Goal: Task Accomplishment & Management: Complete application form

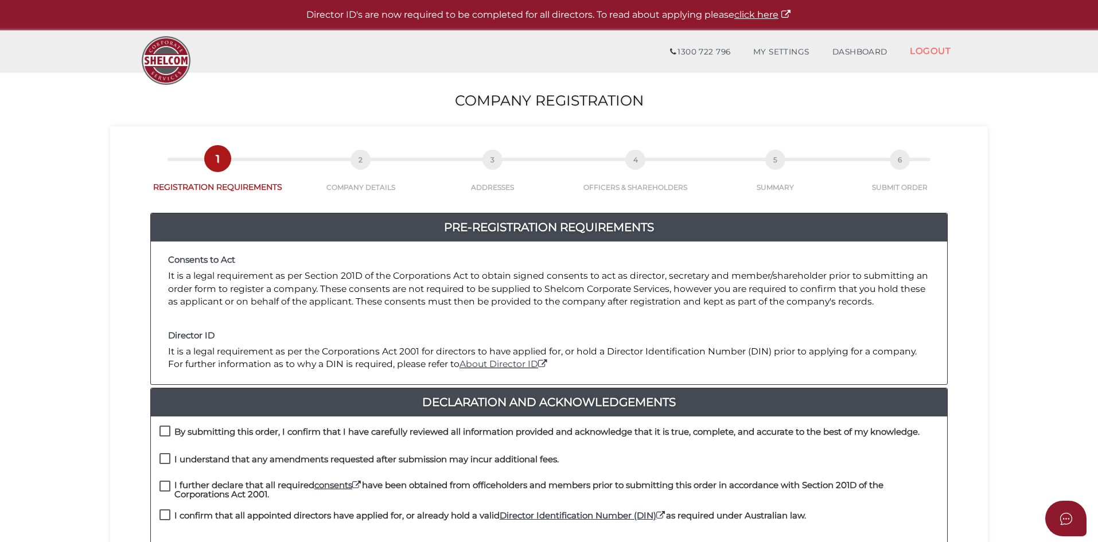
click at [228, 432] on h4 "By submitting this order, I confirm that I have carefully reviewed all informat…" at bounding box center [547, 433] width 746 height 10
checkbox input "true"
click at [223, 467] on label "I understand that any amendments requested after submission may incur additiona…" at bounding box center [359, 462] width 399 height 14
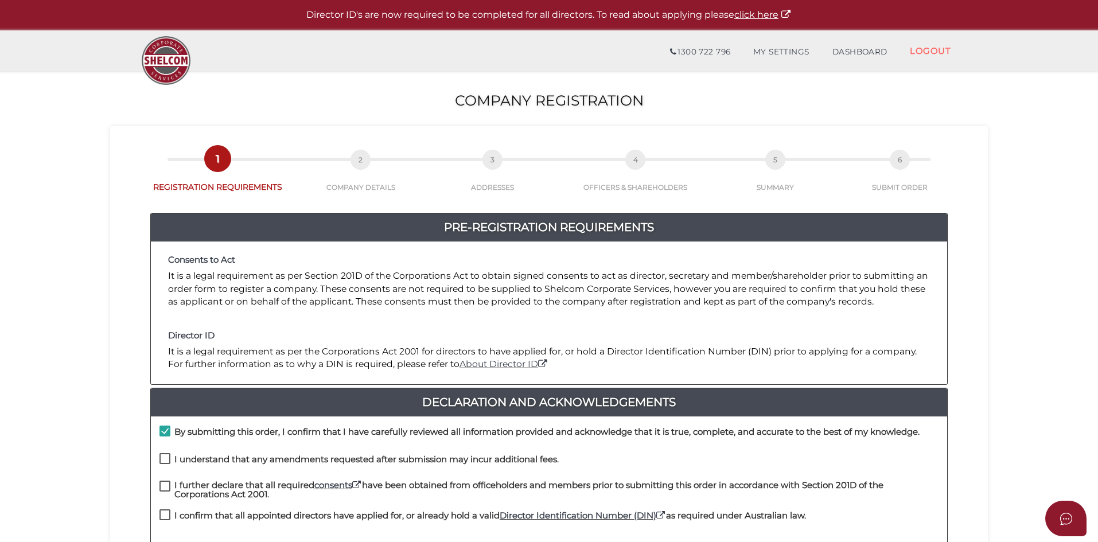
checkbox input "true"
click at [216, 492] on h4 "I further declare that all required consents have been obtained from officehold…" at bounding box center [556, 490] width 764 height 19
checkbox input "true"
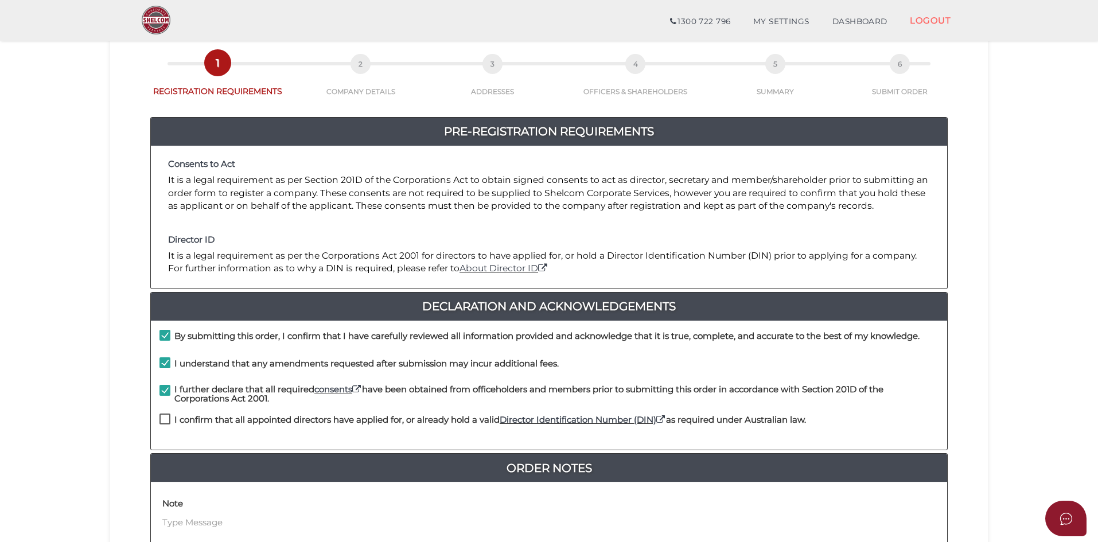
scroll to position [57, 0]
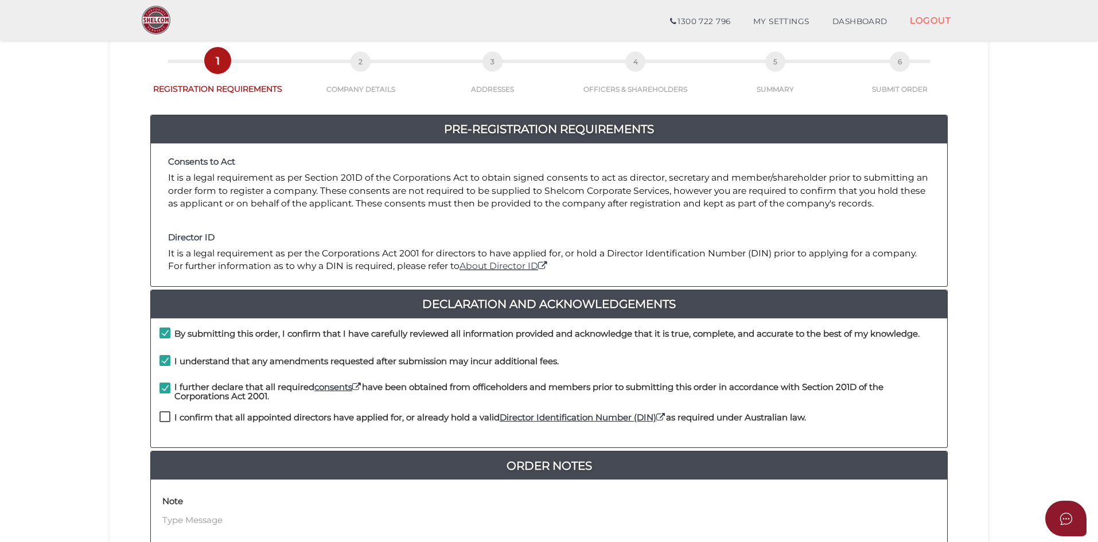
click at [200, 422] on h4 "I confirm that all appointed directors have applied for, or already hold a vali…" at bounding box center [490, 418] width 632 height 10
checkbox input "true"
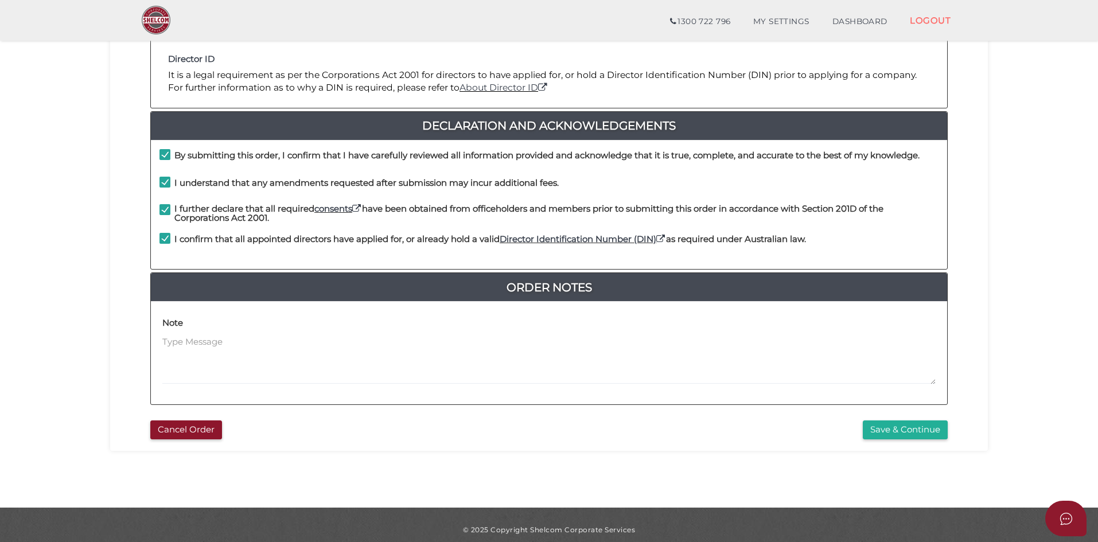
scroll to position [246, 0]
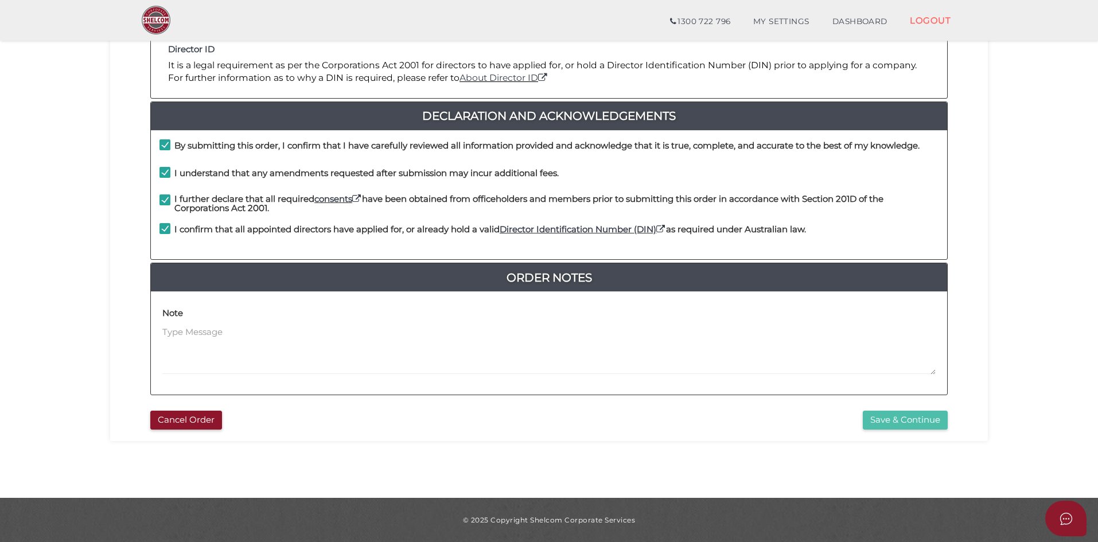
click at [888, 422] on button "Save & Continue" at bounding box center [905, 420] width 85 height 19
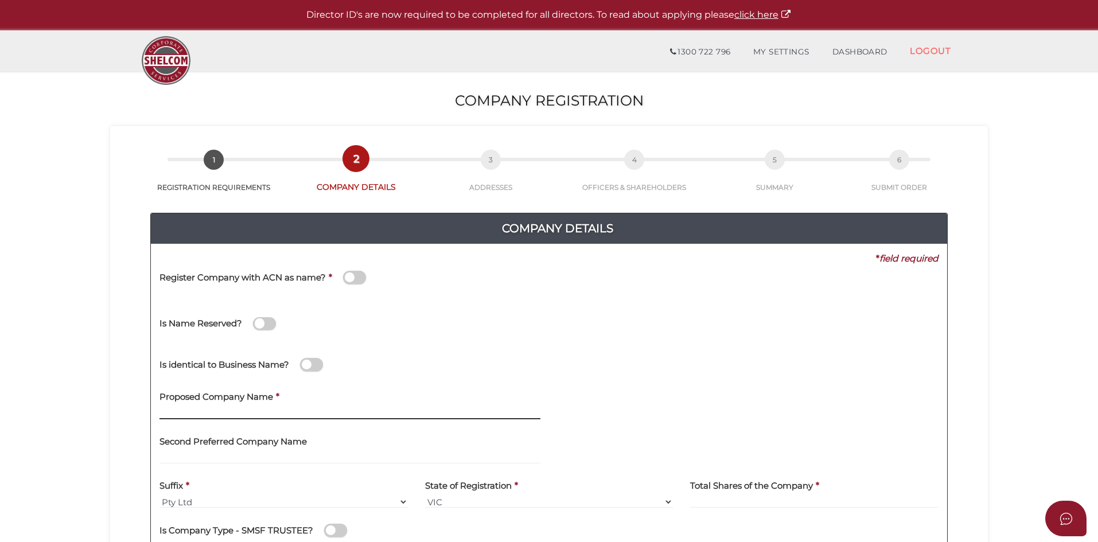
click at [173, 409] on input "text" at bounding box center [350, 413] width 381 height 13
click at [189, 411] on input "text" at bounding box center [350, 413] width 381 height 13
type input "VSTT"
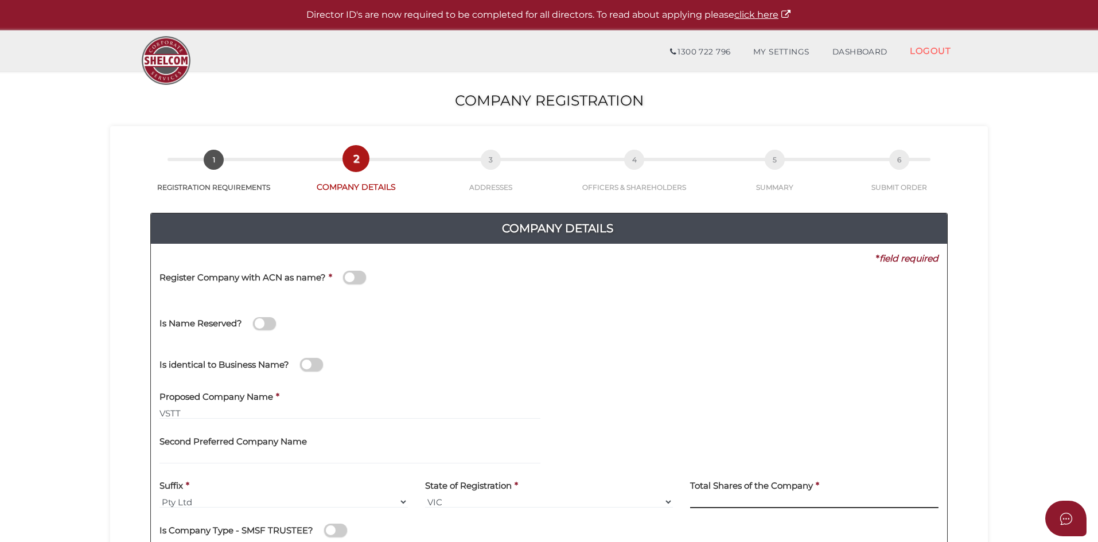
click at [721, 502] on input at bounding box center [814, 502] width 249 height 13
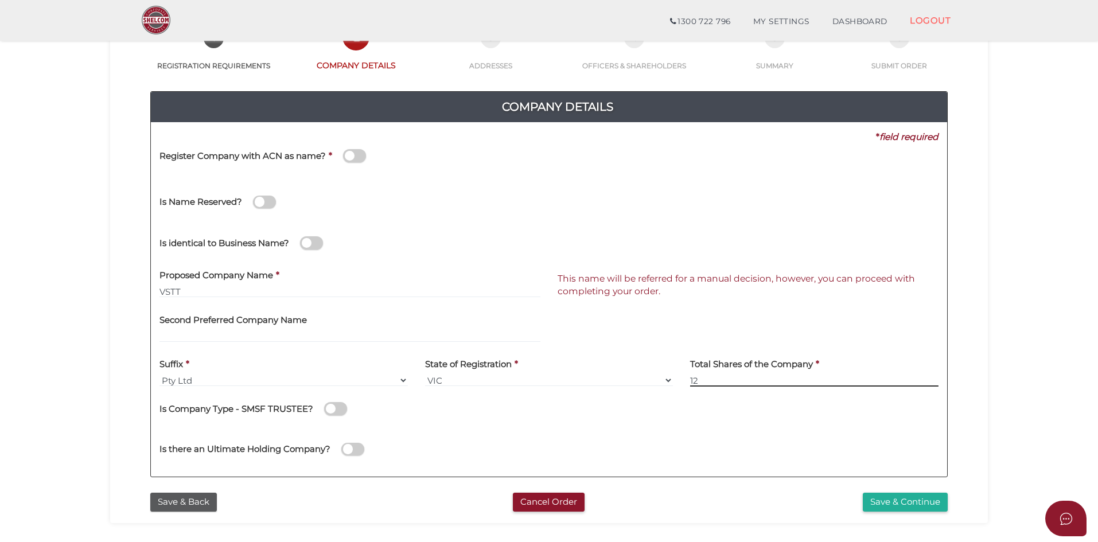
scroll to position [115, 0]
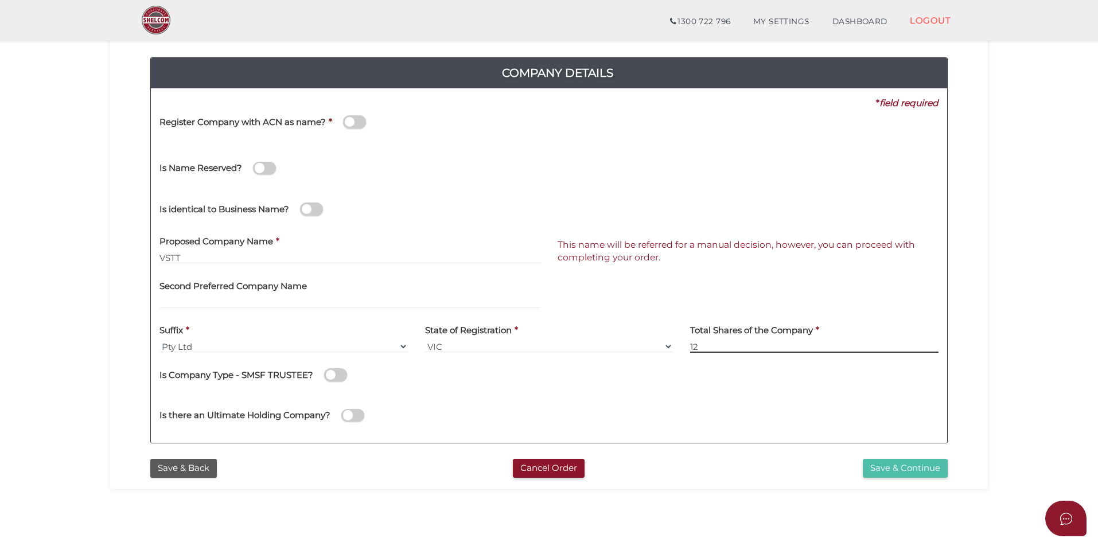
type input "12"
click at [901, 468] on button "Save & Continue" at bounding box center [905, 468] width 85 height 19
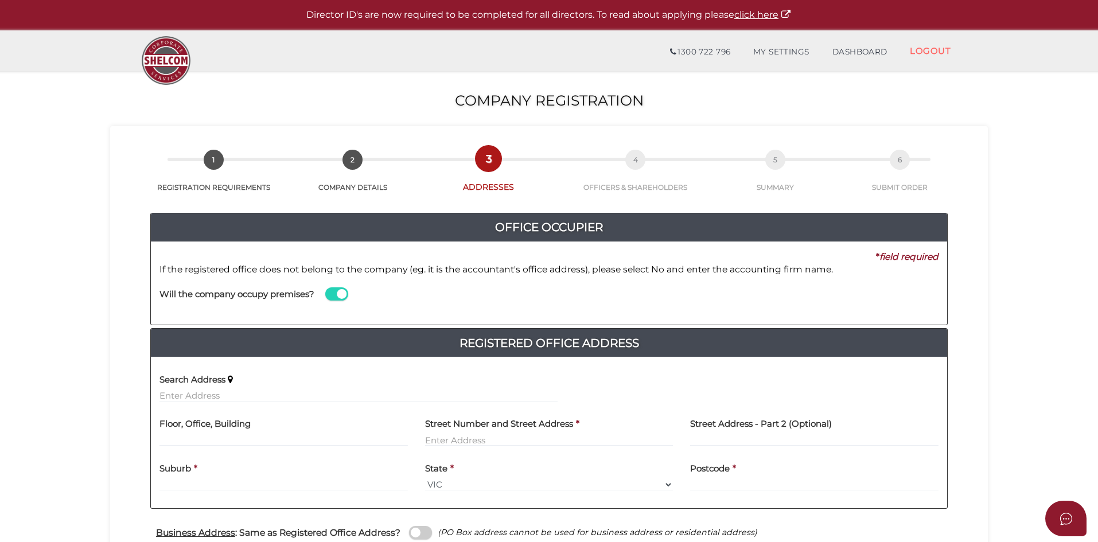
click at [333, 294] on span at bounding box center [336, 294] width 23 height 13
click at [0, 0] on input "checkbox" at bounding box center [0, 0] width 0 height 0
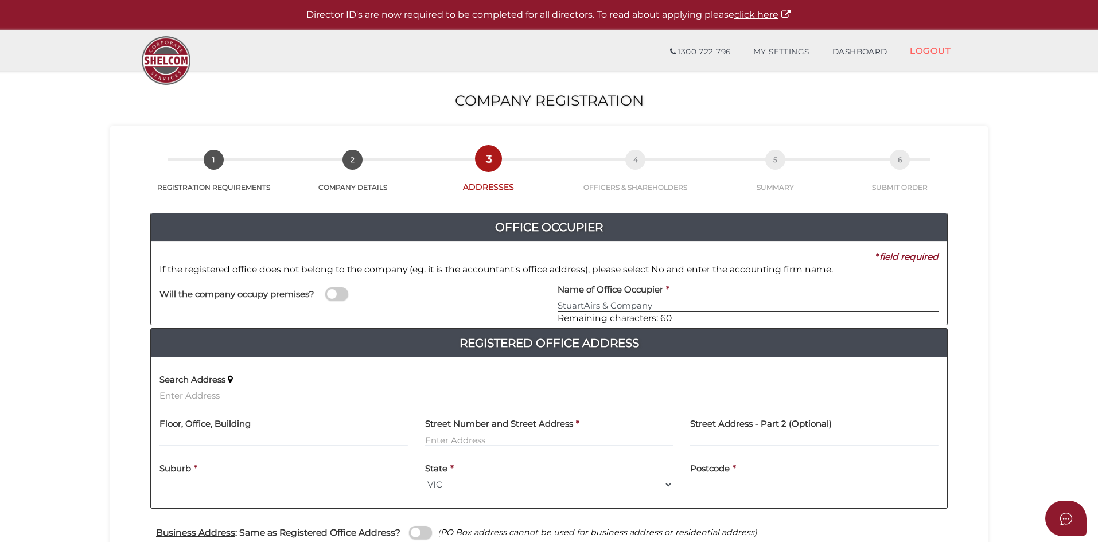
type input "StuartAirs & Company"
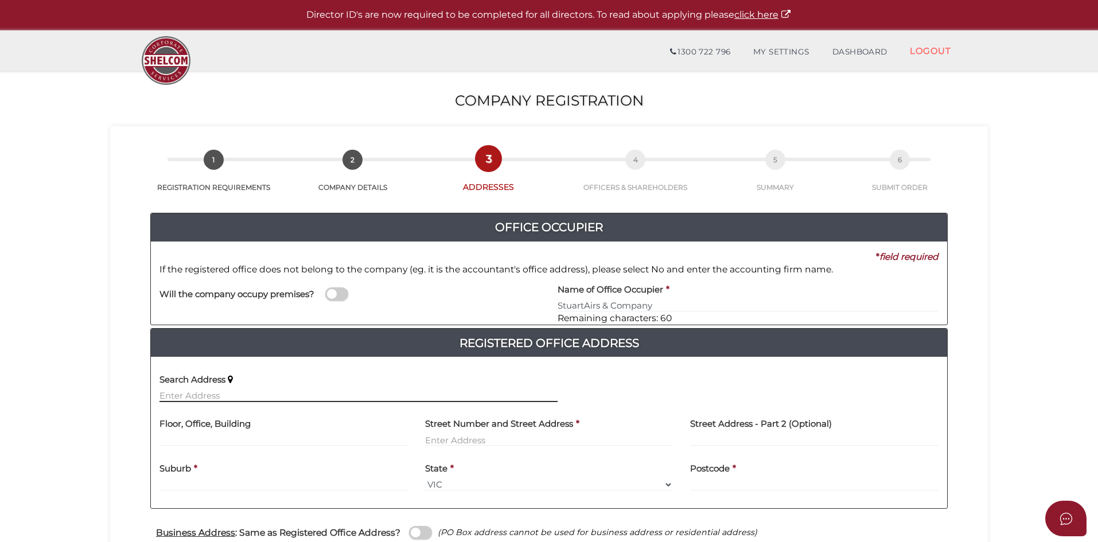
click at [172, 392] on input "text" at bounding box center [359, 396] width 398 height 13
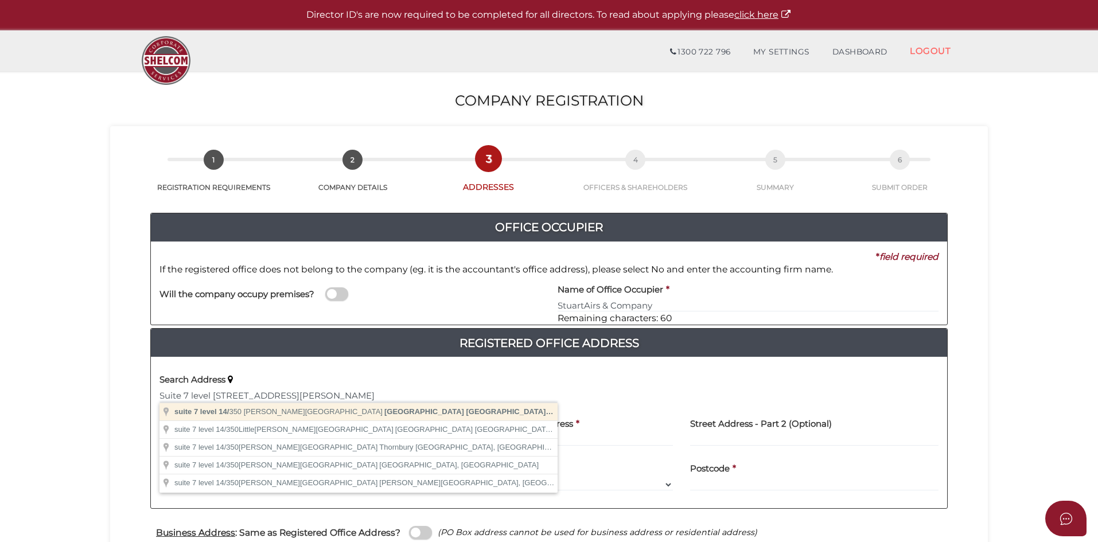
type input "suite 7 level 14/350 Collins Street, Melbourne VIC, Australia"
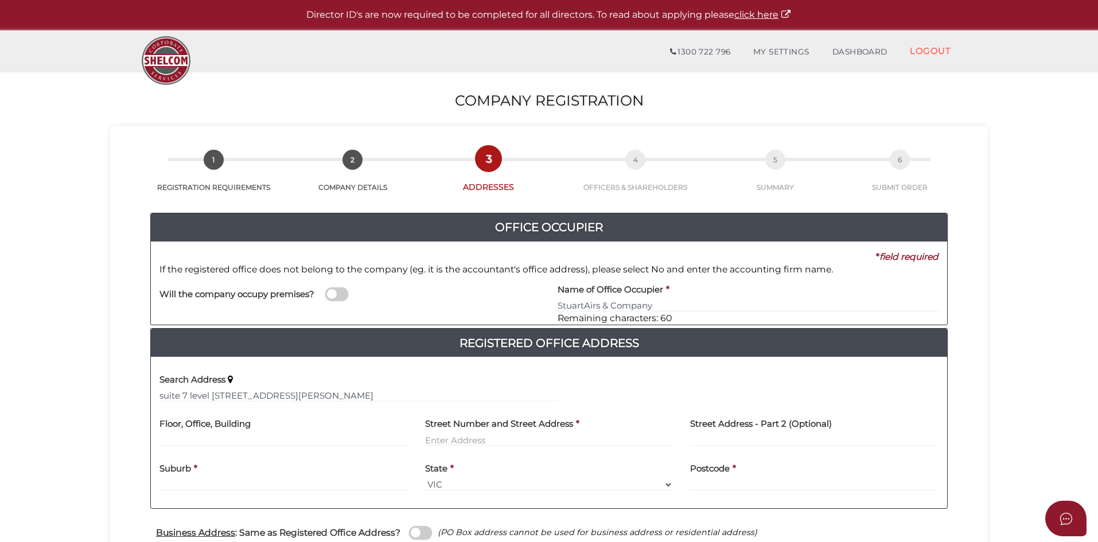
type input "suite 7 level 14"
type input "350 Collins Street"
type input "Melbourne"
select select "VIC"
type input "3000"
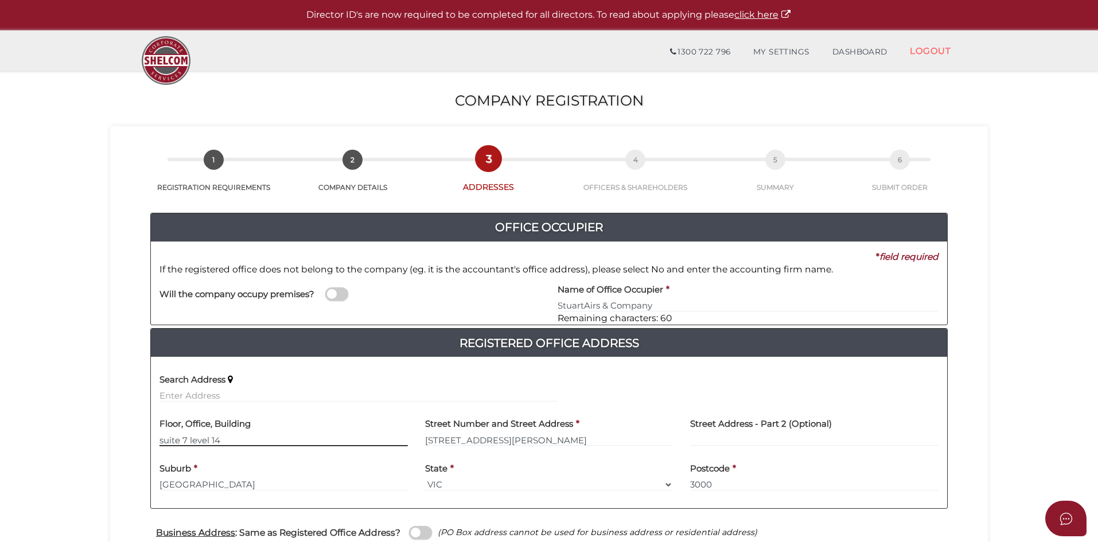
click at [162, 442] on input "suite 7 level 14" at bounding box center [284, 440] width 249 height 13
type input "Suite 7 Level 14"
click at [226, 490] on input "Melbourne" at bounding box center [284, 485] width 249 height 13
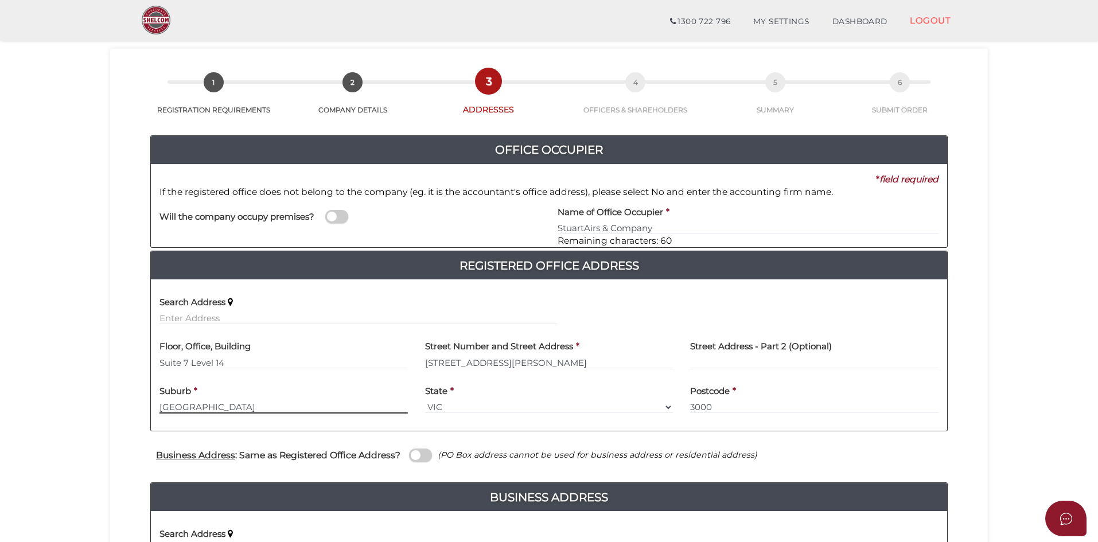
scroll to position [57, 0]
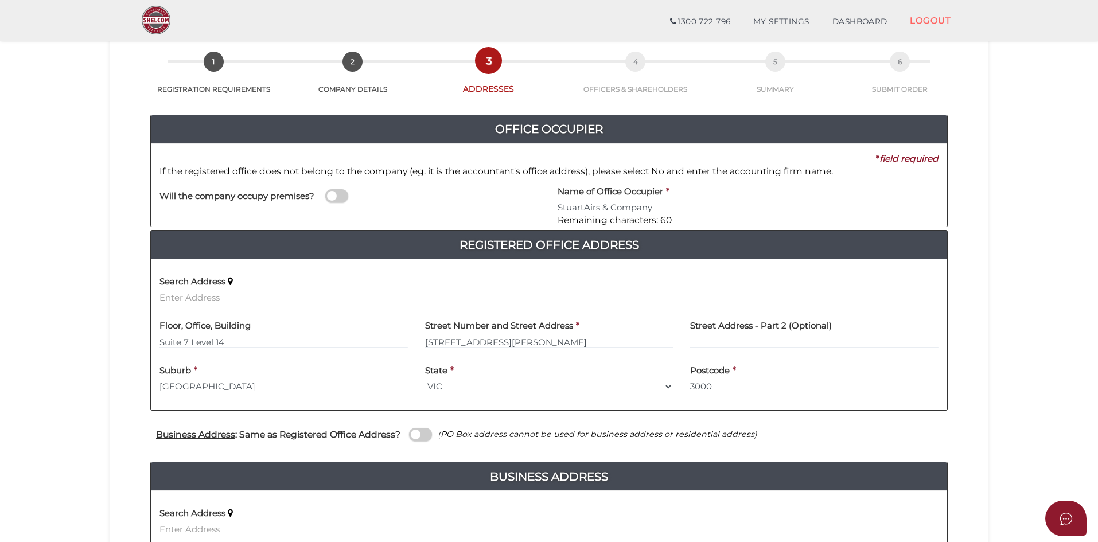
click at [425, 441] on span at bounding box center [420, 434] width 23 height 13
click at [0, 0] on input "checkbox" at bounding box center [0, 0] width 0 height 0
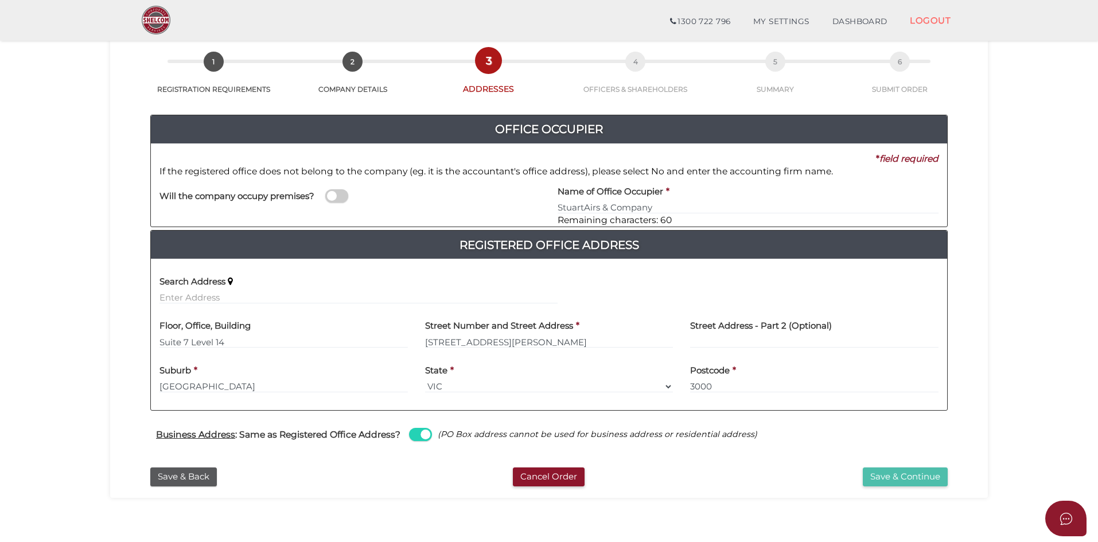
click at [896, 475] on button "Save & Continue" at bounding box center [905, 477] width 85 height 19
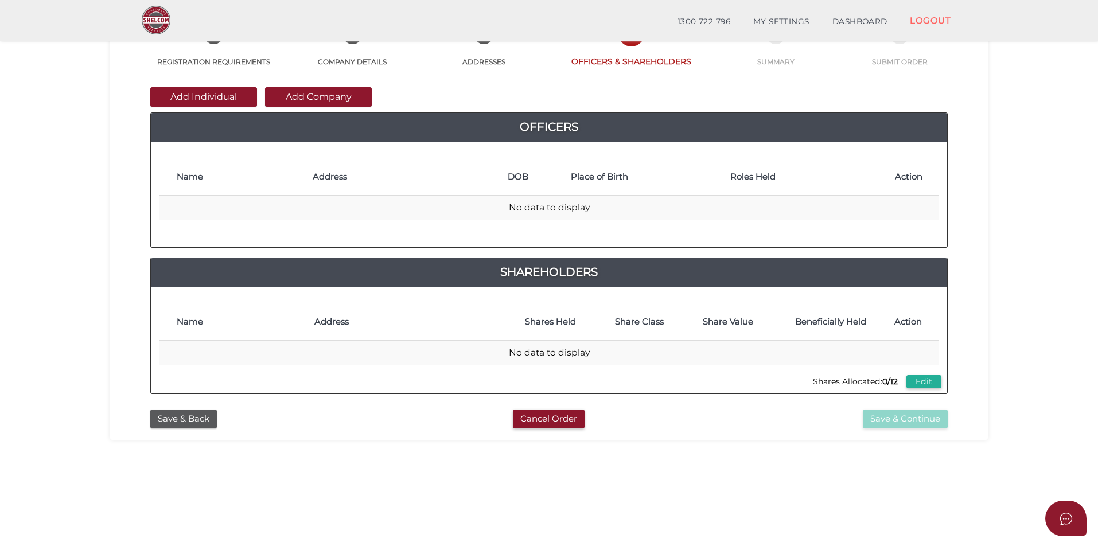
scroll to position [115, 0]
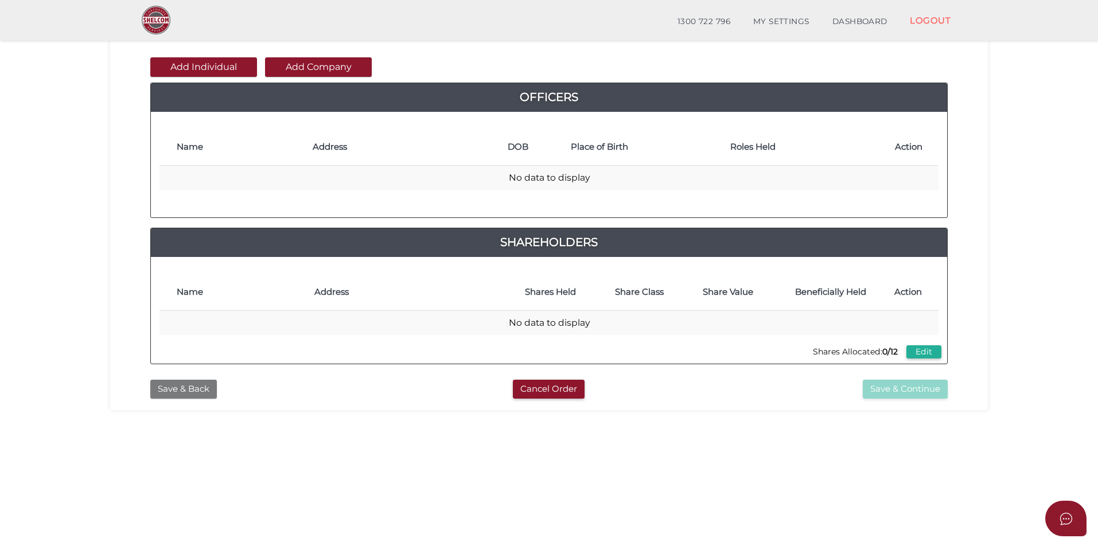
click at [183, 391] on button "Save & Back" at bounding box center [183, 389] width 67 height 19
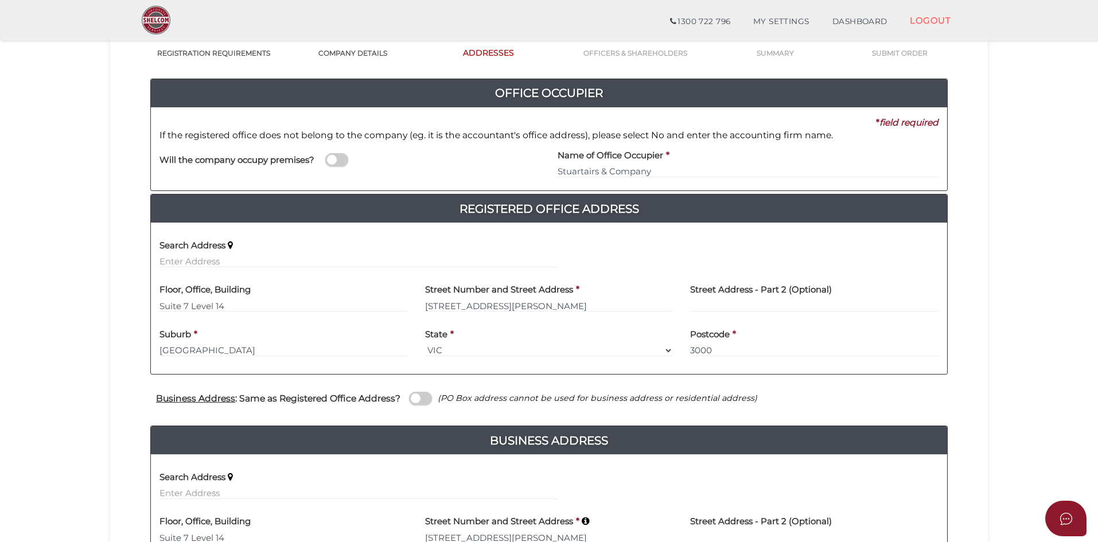
scroll to position [115, 0]
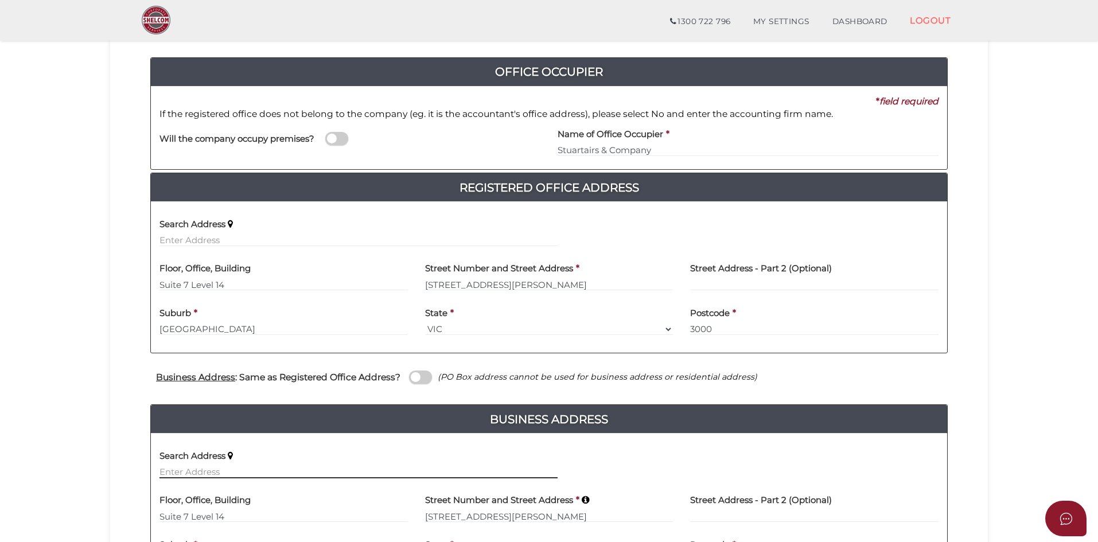
click at [170, 469] on input "text" at bounding box center [359, 472] width 398 height 13
click at [182, 469] on input "text" at bounding box center [359, 472] width 398 height 13
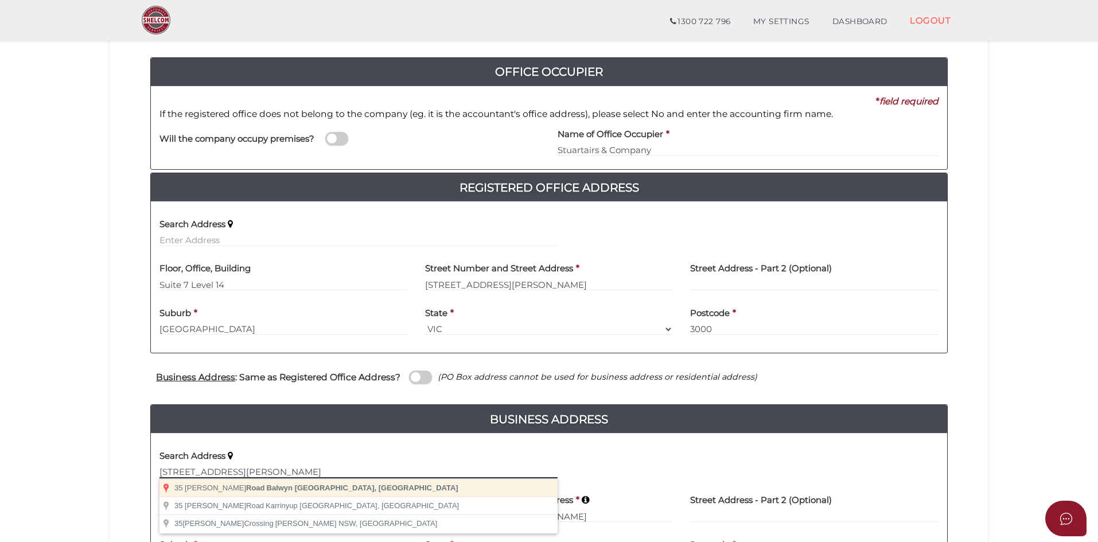
type input "[STREET_ADDRESS][PERSON_NAME]"
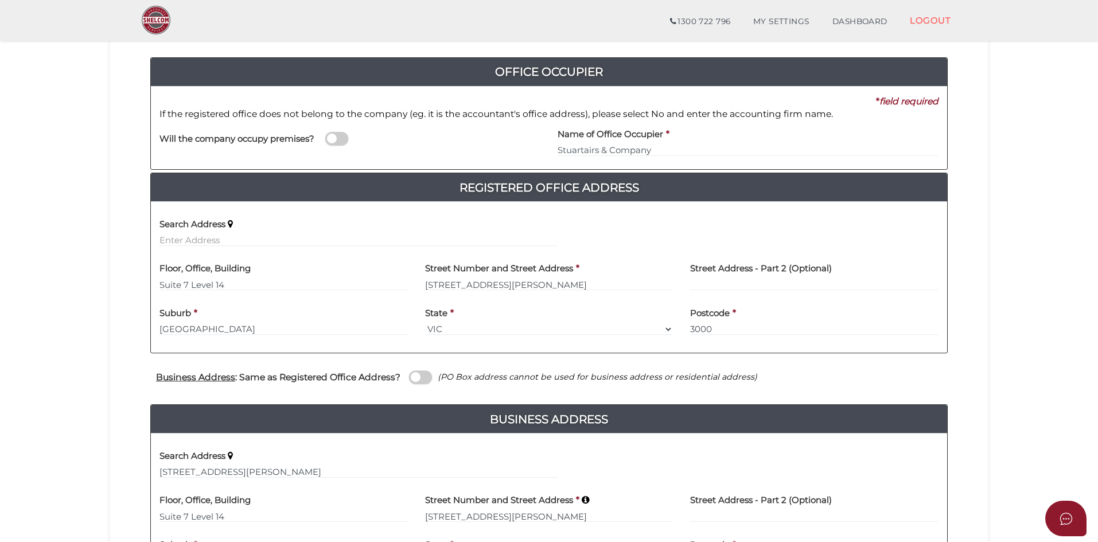
type input "[STREET_ADDRESS][PERSON_NAME]"
type input "[PERSON_NAME]"
select select "VIC"
type input "3103"
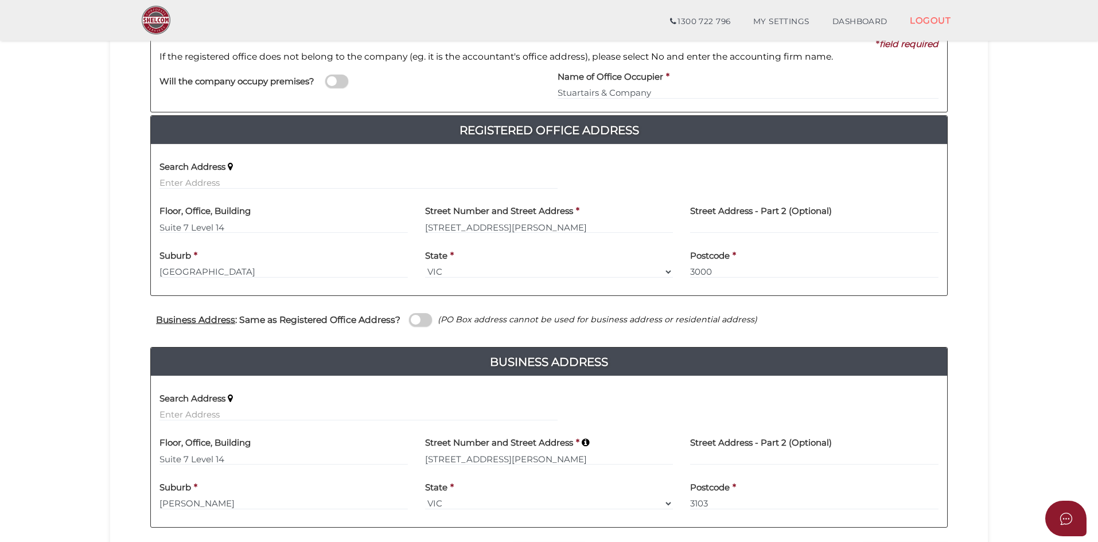
click at [428, 321] on span at bounding box center [420, 319] width 23 height 13
click at [0, 0] on input "checkbox" at bounding box center [0, 0] width 0 height 0
type input "350 Collins Street"
type input "Melbourne"
type input "3000"
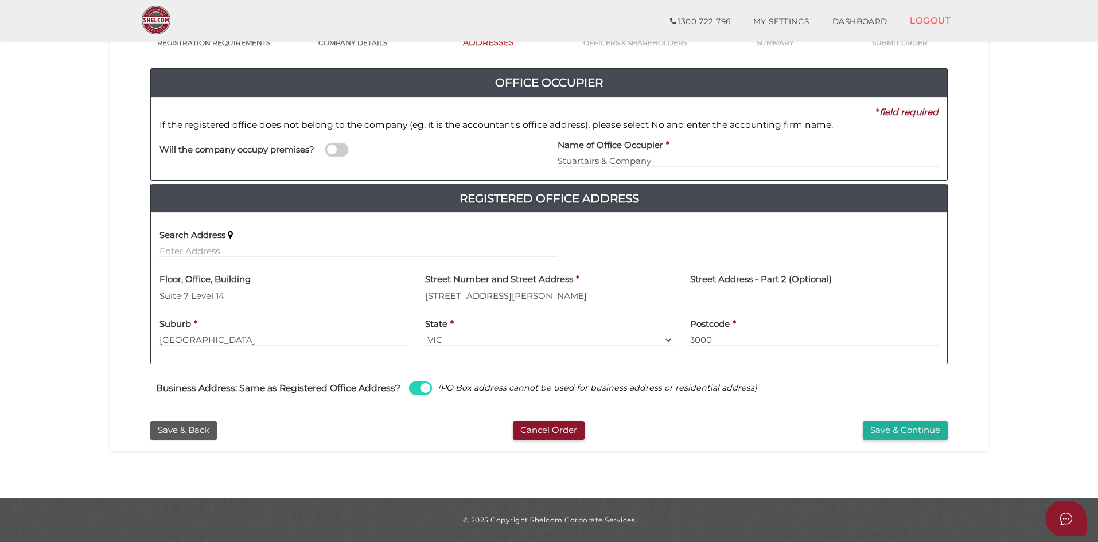
scroll to position [104, 0]
click at [413, 390] on span at bounding box center [420, 388] width 23 height 13
click at [0, 0] on input "checkbox" at bounding box center [0, 0] width 0 height 0
select select
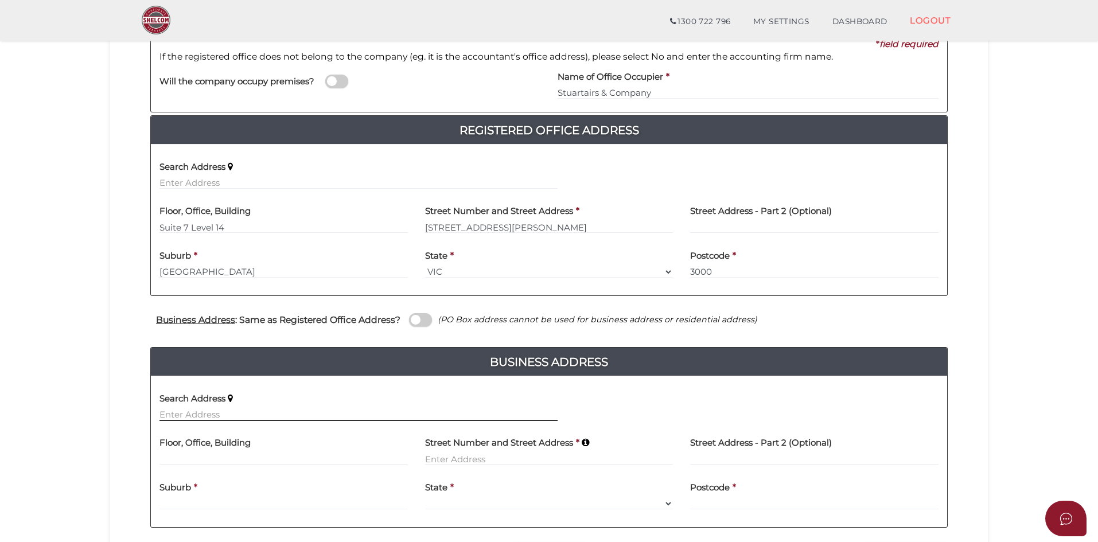
click at [184, 413] on input "text" at bounding box center [359, 415] width 398 height 13
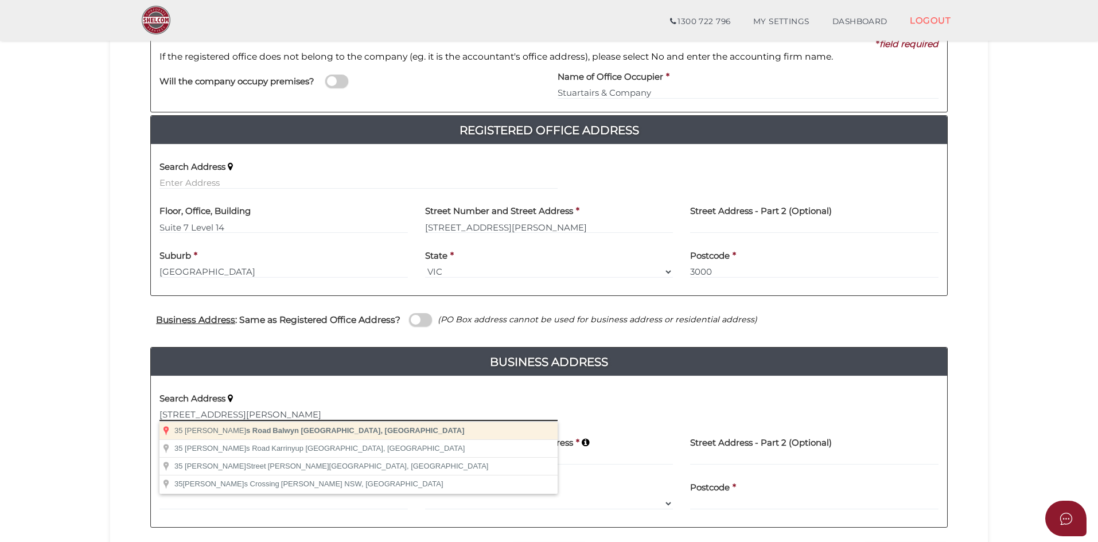
type input "35 Burroughs Road, Balwyn VIC, Australia"
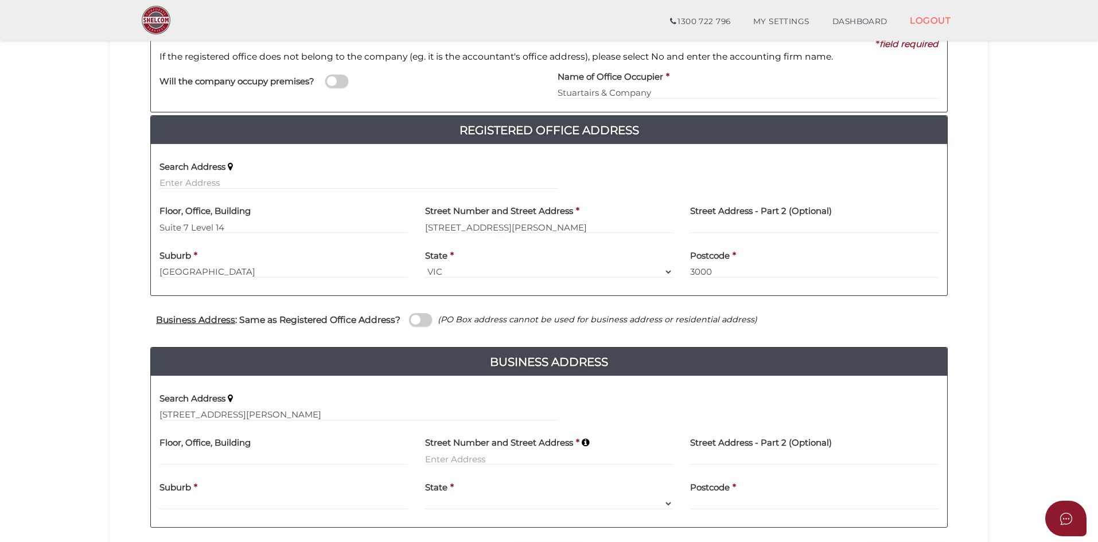
type input "35 Burroughs Road"
type input "Balwyn"
select select "VIC"
type input "3103"
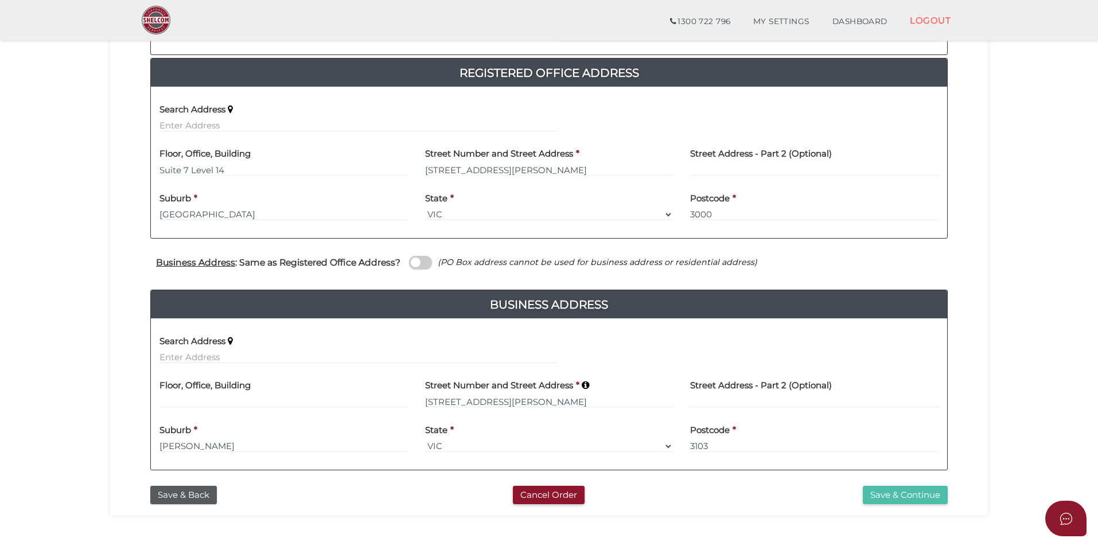
click at [899, 496] on button "Save & Continue" at bounding box center [905, 495] width 85 height 19
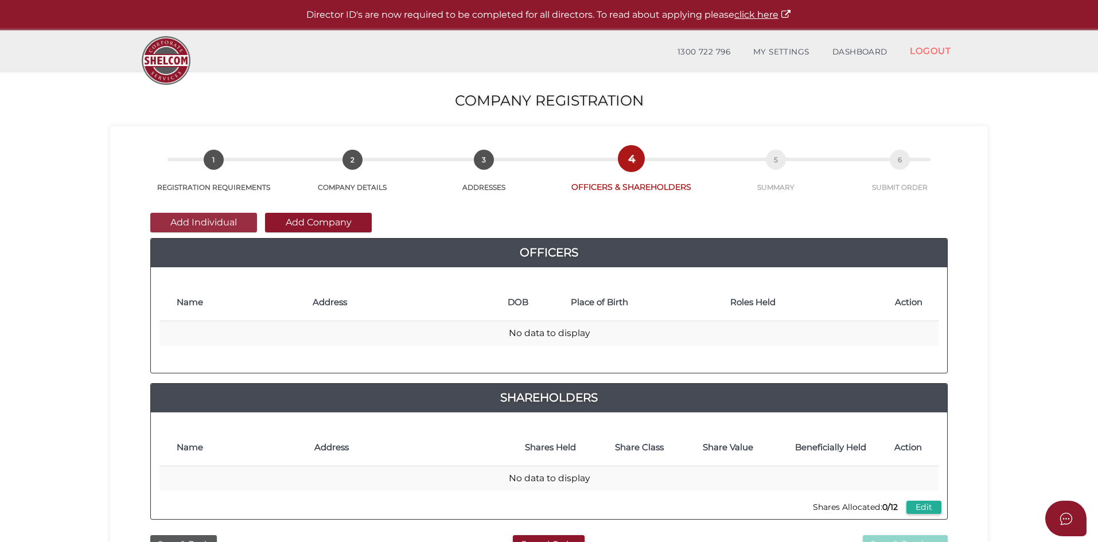
click at [194, 222] on button "Add Individual" at bounding box center [203, 223] width 107 height 20
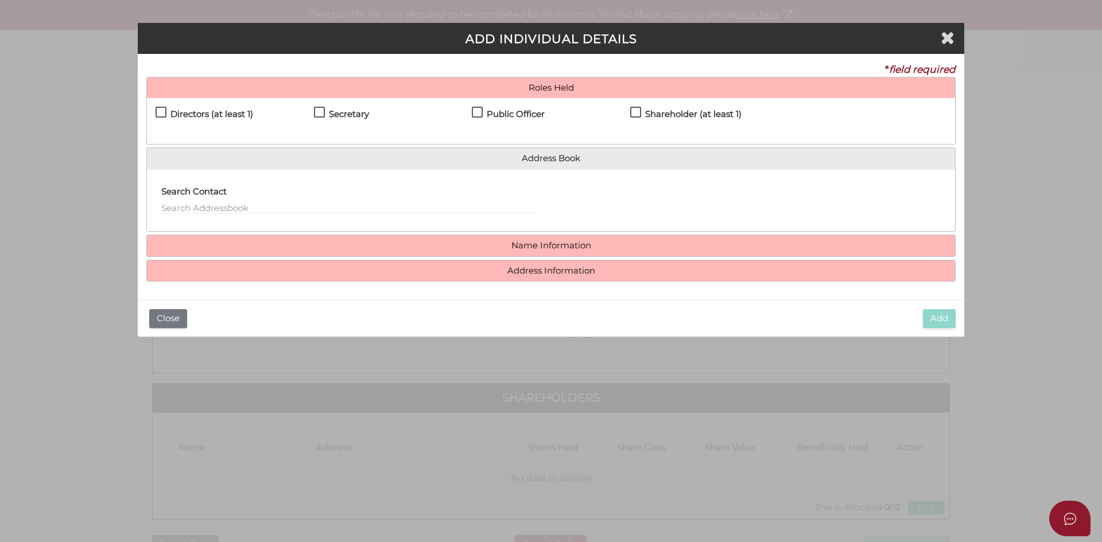
click at [165, 114] on label "Directors (at least 1)" at bounding box center [205, 117] width 98 height 14
checkbox input "true"
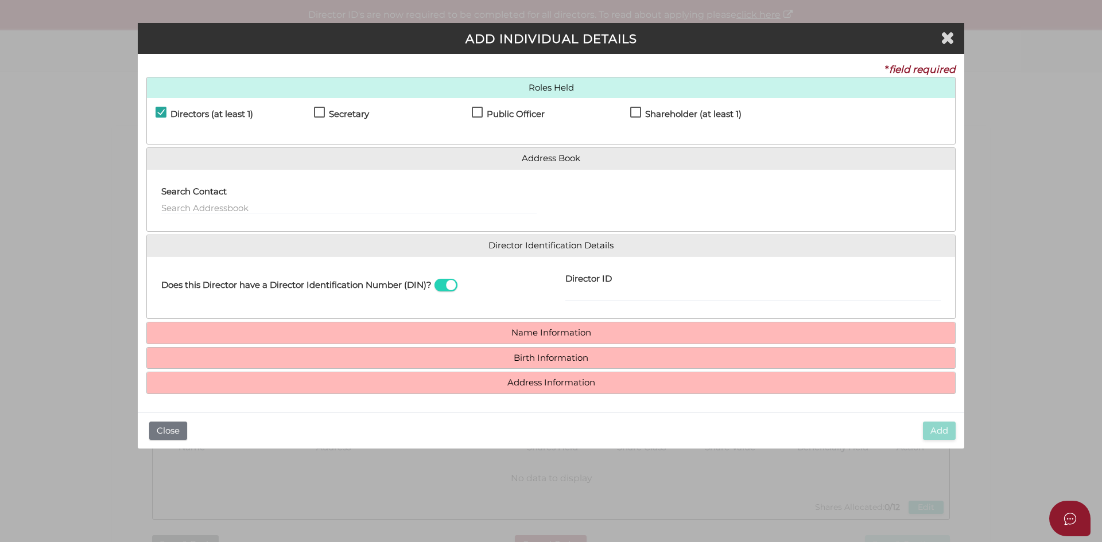
click at [479, 115] on label "Public Officer" at bounding box center [508, 117] width 73 height 14
checkbox input "true"
click at [641, 115] on label "Shareholder (at least 1)" at bounding box center [685, 117] width 111 height 14
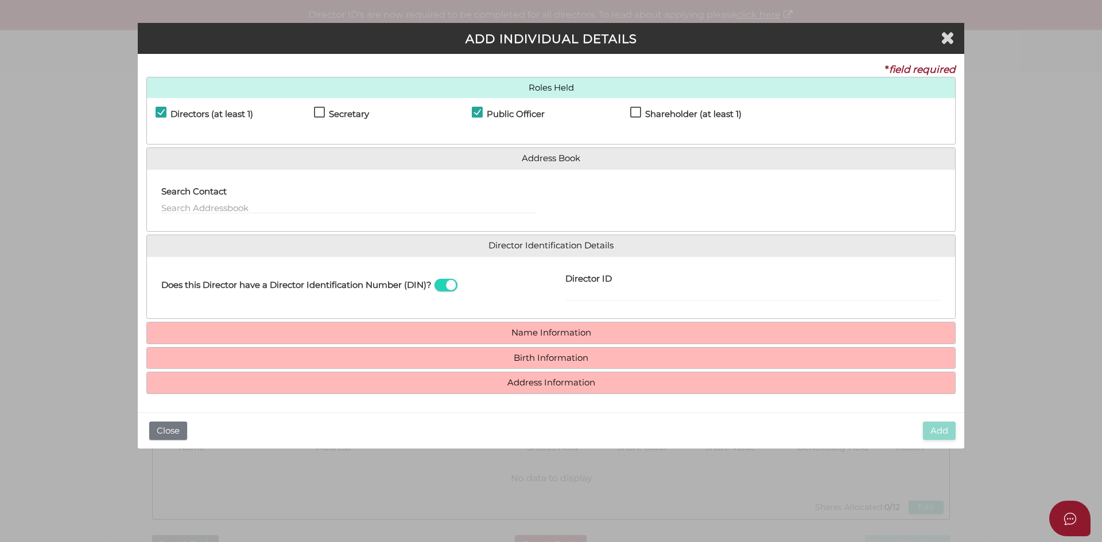
checkbox input "true"
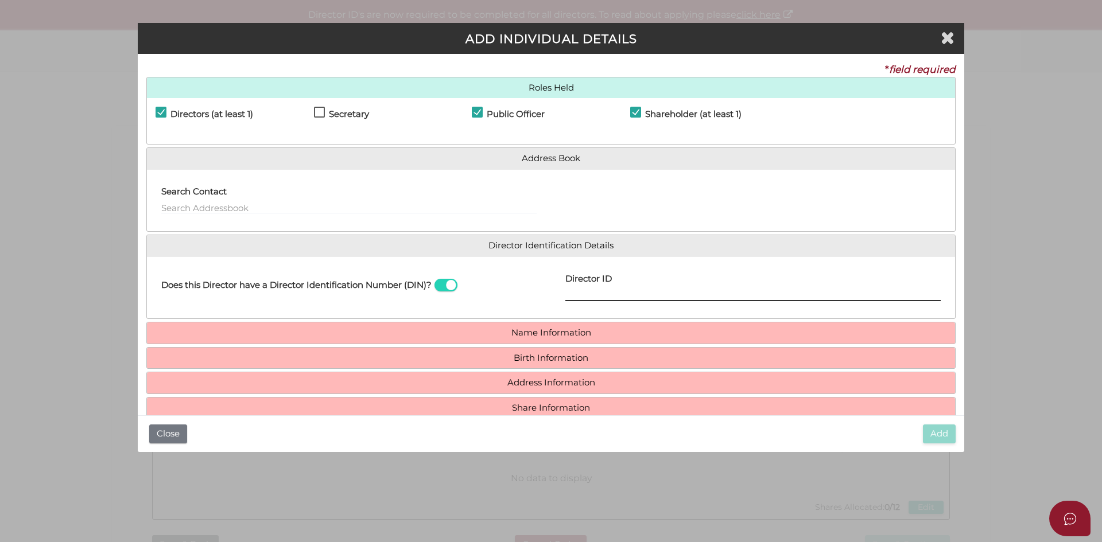
click at [578, 290] on input "Director ID" at bounding box center [752, 295] width 375 height 13
click at [577, 292] on input "Director ID" at bounding box center [752, 295] width 375 height 13
drag, startPoint x: 653, startPoint y: 292, endPoint x: 556, endPoint y: 297, distance: 97.2
click at [556, 297] on div "Director ID 036864968757525 Email Director About How To Apply for DIN" at bounding box center [753, 288] width 404 height 45
type input "036864968757525"
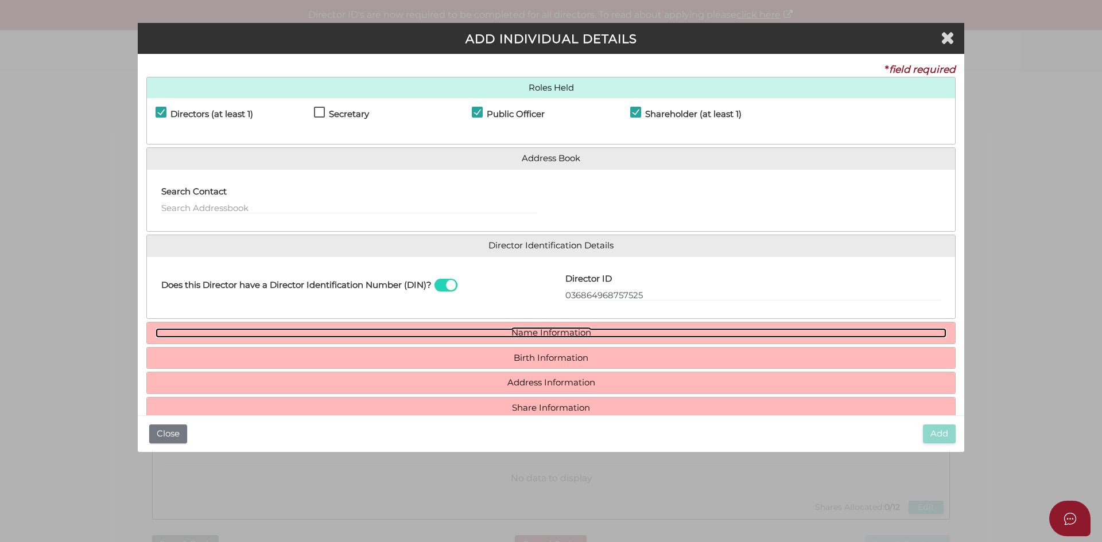
click at [534, 331] on link "Name Information" at bounding box center [551, 333] width 791 height 10
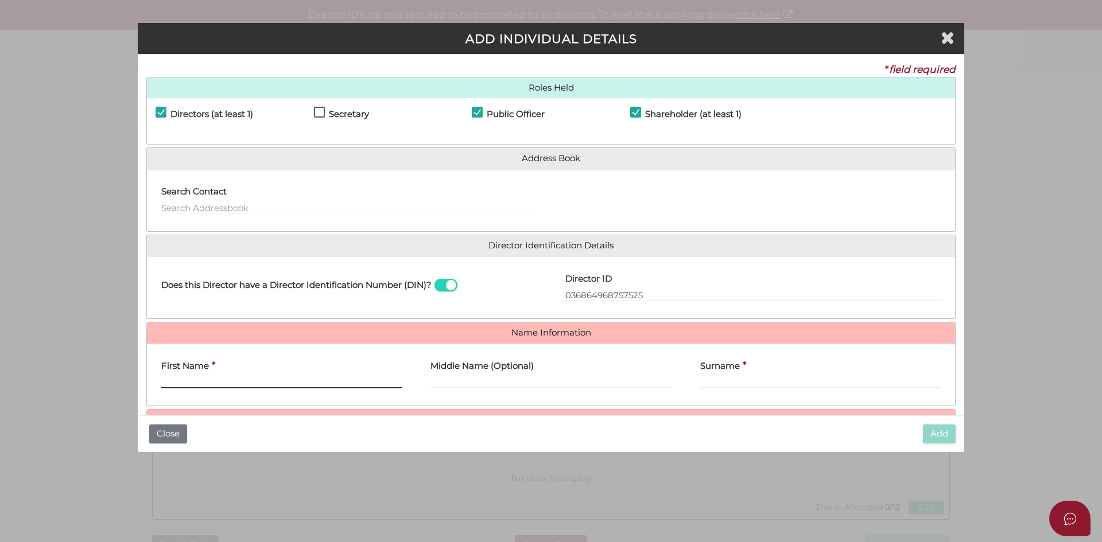
click at [184, 381] on input "First Name" at bounding box center [281, 382] width 240 height 13
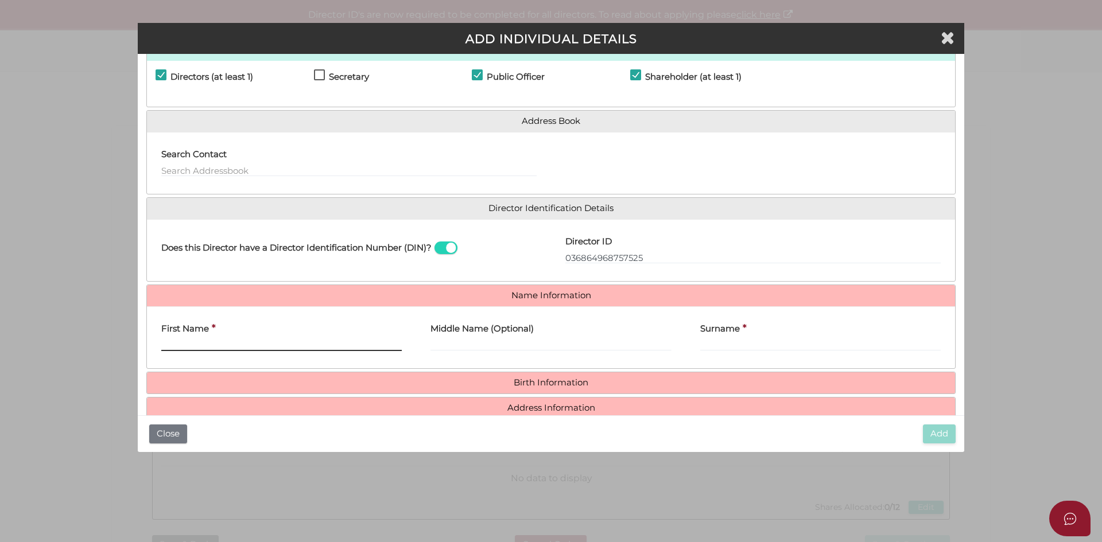
scroll to position [84, 0]
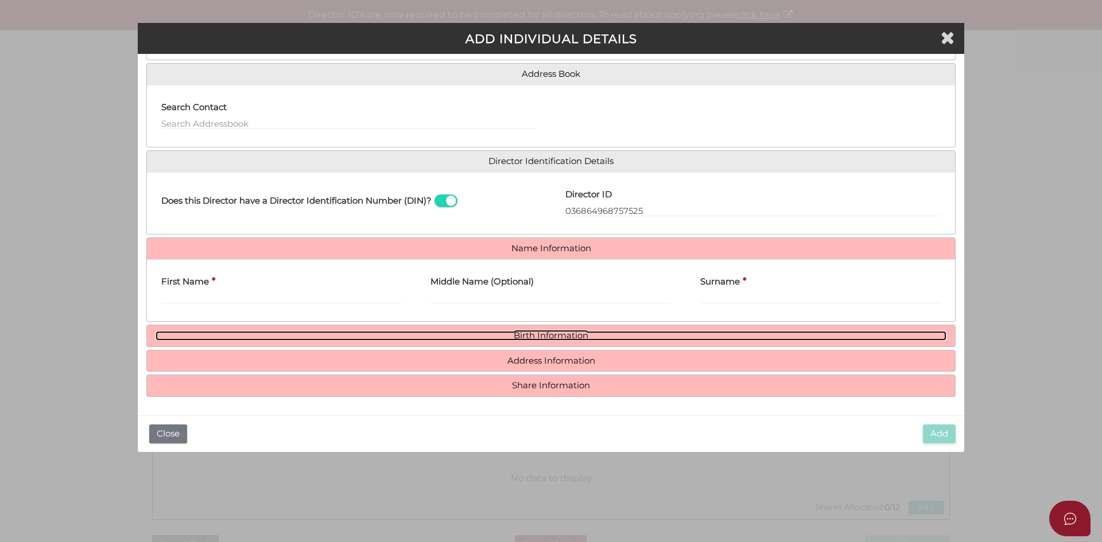
click at [549, 338] on link "Birth Information" at bounding box center [551, 336] width 791 height 10
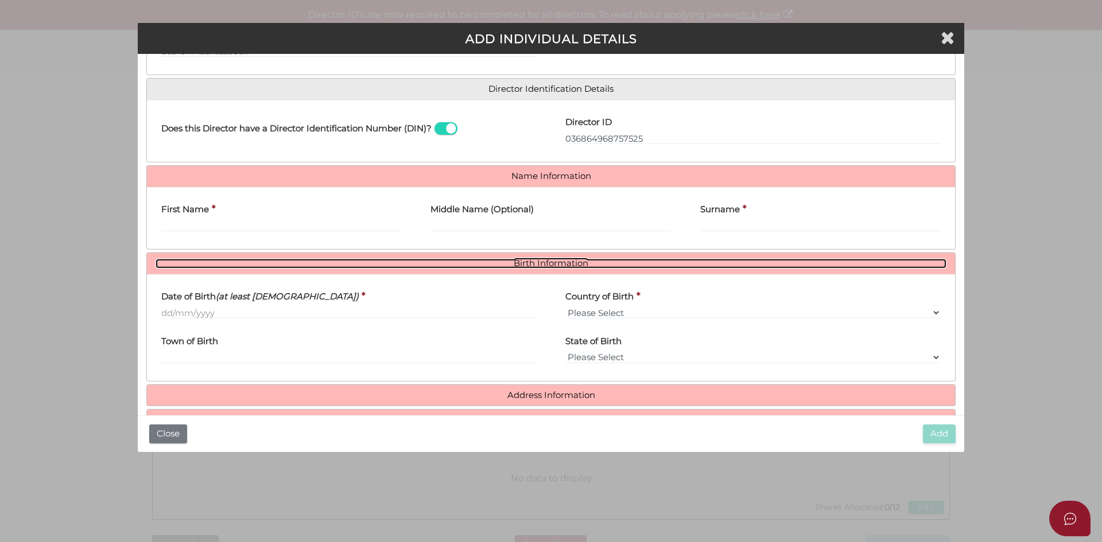
scroll to position [191, 0]
